Goal: Task Accomplishment & Management: Use online tool/utility

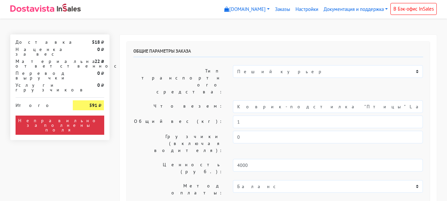
select select "11:00"
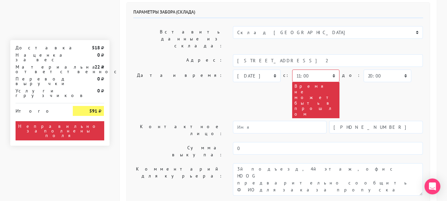
scroll to position [159, 0]
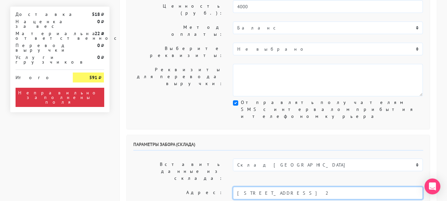
click at [315, 187] on input "[STREET_ADDRESS] 2" at bounding box center [328, 193] width 190 height 13
click at [302, 200] on li "[STREET_ADDRESS]" at bounding box center [327, 204] width 189 height 9
type input "[STREET_ADDRESS]"
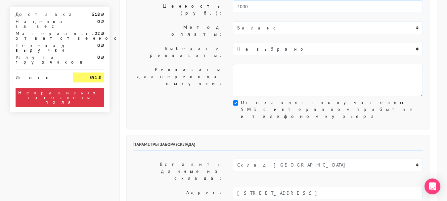
select select "17:30"
drag, startPoint x: 382, startPoint y: 134, endPoint x: 384, endPoint y: 128, distance: 6.2
select select "18:30"
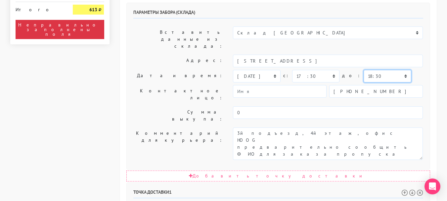
scroll to position [291, 0]
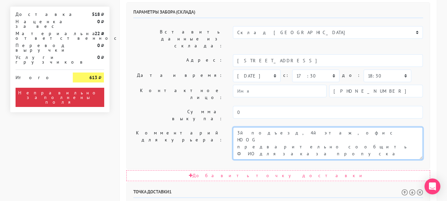
click at [242, 127] on textarea "3й подъезд, 4й этаж, офис HOOG предварительно сообщить ФИО для заказа пропуска" at bounding box center [328, 143] width 190 height 32
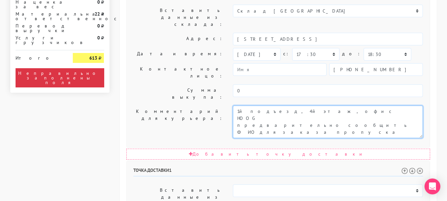
scroll to position [324, 0]
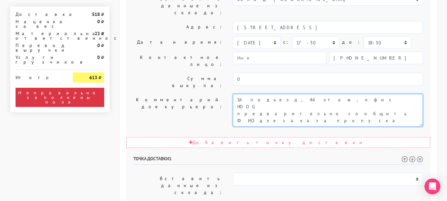
type textarea "1й подъезд, 4й этаж, офис HOOG предварительно сообщить ФИО для заказа пропуска"
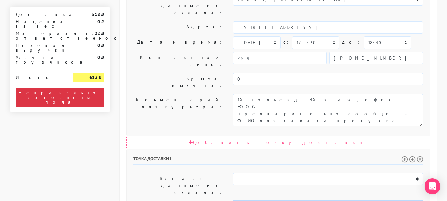
scroll to position [0, 75]
drag, startPoint x: 332, startPoint y: 105, endPoint x: 452, endPoint y: 106, distance: 119.5
click at [447, 106] on html "[DOMAIN_NAME] [DOMAIN_NAME] Выйти Заказы Настройки" at bounding box center [223, 89] width 447 height 826
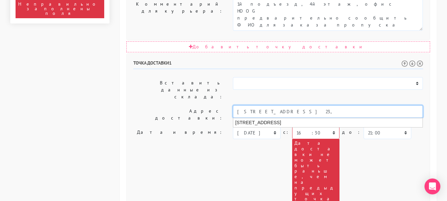
scroll to position [423, 0]
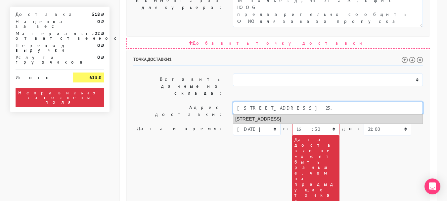
click at [315, 115] on li "[STREET_ADDRESS]" at bounding box center [327, 119] width 189 height 9
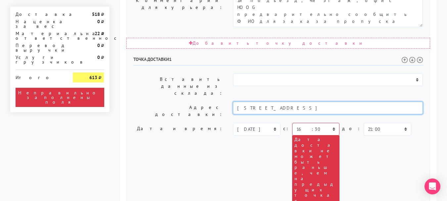
type input "[STREET_ADDRESS]"
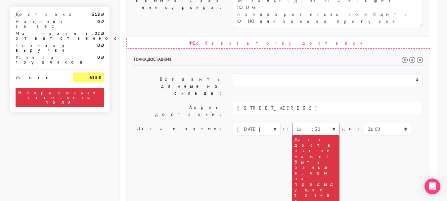
paste textarea "[STREET_ADDRESS] 23, 123100Заведение “Pshur”"
drag, startPoint x: 363, startPoint y: 78, endPoint x: 236, endPoint y: 80, distance: 127.8
type textarea "Заведение “Pshur”"
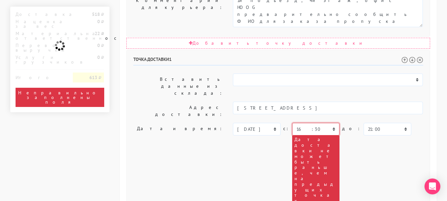
click at [321, 123] on select "00:00 00:30 01:00 01:30 02:00 02:30 03:00 03:30 04:00 04:30 05:00 05:30 06:00 0…" at bounding box center [315, 129] width 47 height 13
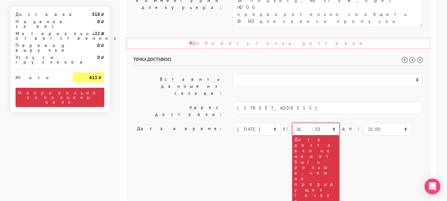
select select "17:30"
click at [292, 123] on select "00:00 00:30 01:00 01:30 02:00 02:30 03:00 03:30 04:00 04:30 05:00 05:30 06:00 0…" at bounding box center [315, 129] width 47 height 13
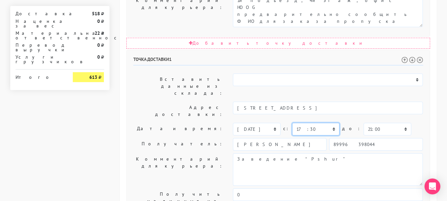
scroll to position [410, 0]
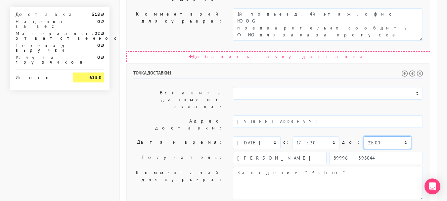
click at [364, 136] on select "00:00 00:30 01:00 01:30 02:00 02:30 03:00 03:30 04:00 04:30 05:00 05:30 06:00 0…" at bounding box center [387, 142] width 47 height 13
select select "19:30"
click at [364, 136] on select "00:00 00:30 01:00 01:30 02:00 02:30 03:00 03:30 04:00 04:30 05:00 05:30 06:00 0…" at bounding box center [387, 142] width 47 height 13
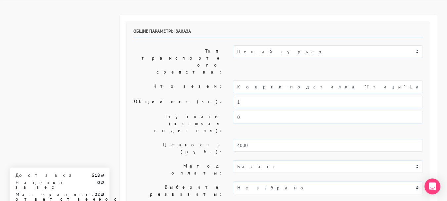
scroll to position [0, 0]
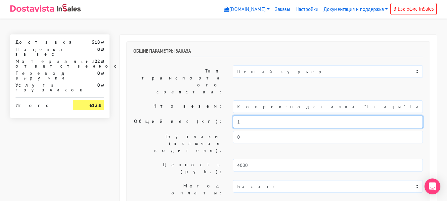
click at [280, 116] on input "1" at bounding box center [328, 122] width 190 height 13
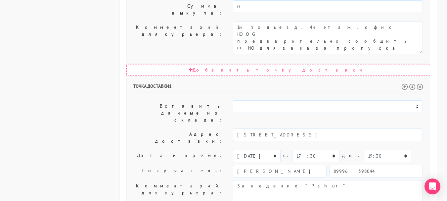
scroll to position [410, 0]
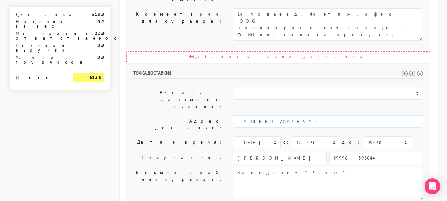
type input "0,8"
